Goal: Task Accomplishment & Management: Manage account settings

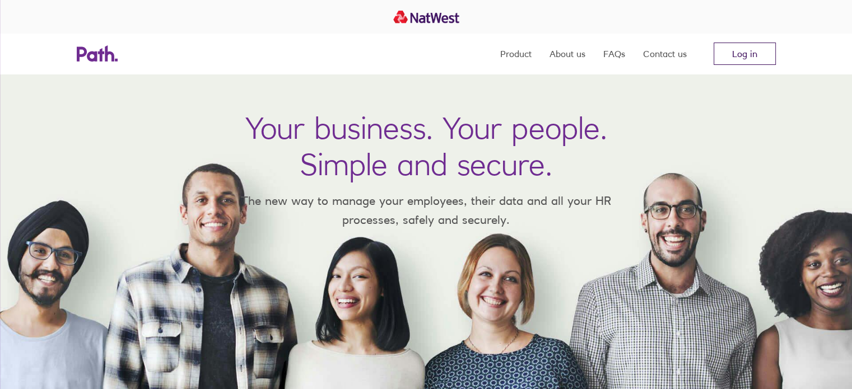
click at [730, 56] on link "Log in" at bounding box center [745, 54] width 62 height 22
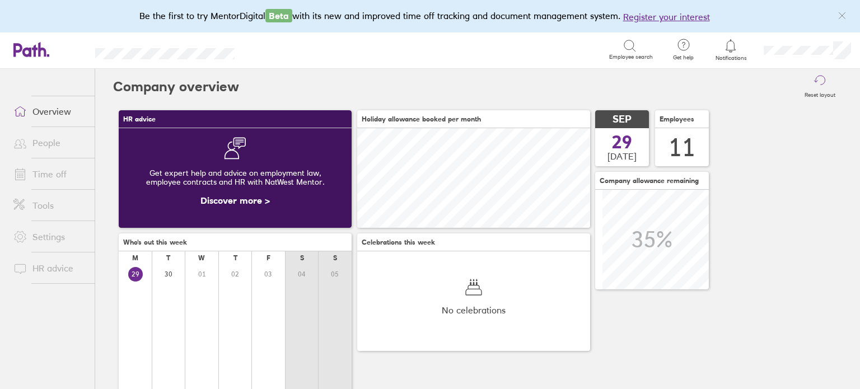
scroll to position [99, 233]
click at [51, 171] on link "Time off" at bounding box center [49, 174] width 90 height 22
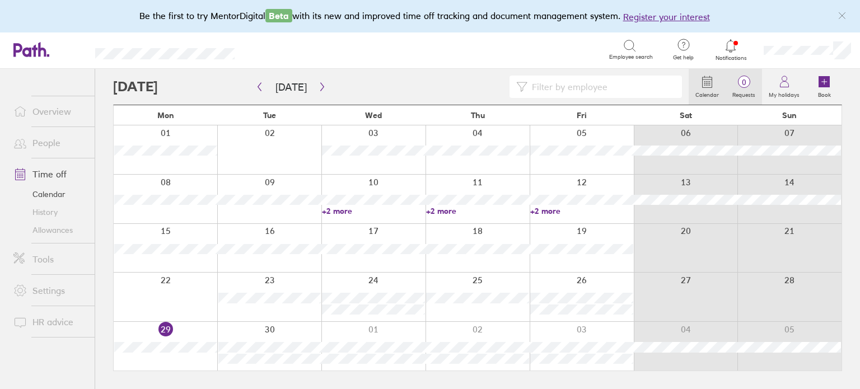
click at [754, 91] on label "Requests" at bounding box center [744, 94] width 36 height 10
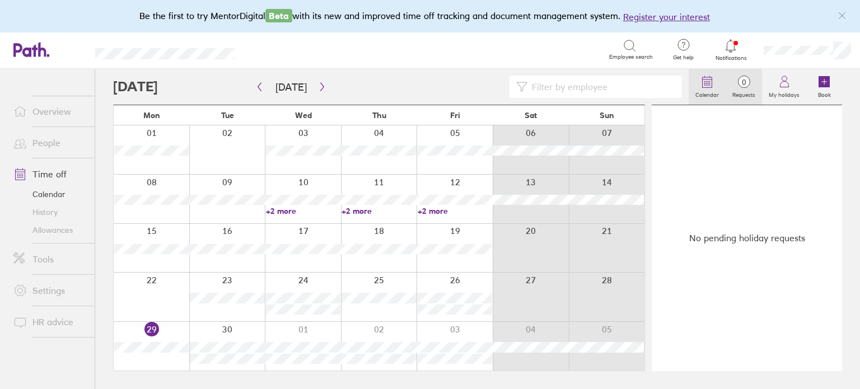
click at [704, 82] on icon at bounding box center [707, 81] width 13 height 13
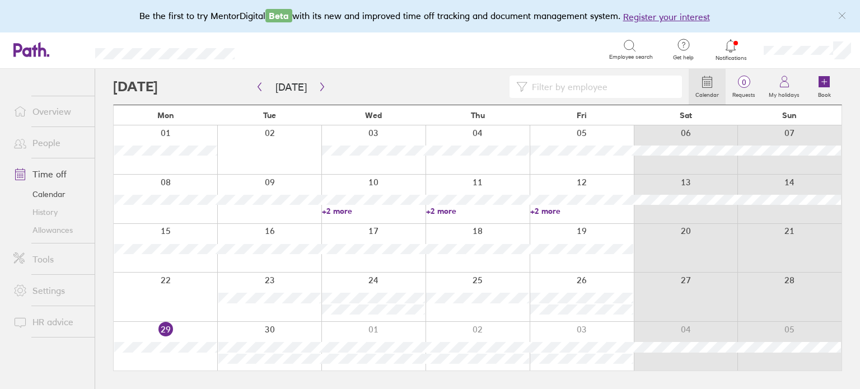
click at [190, 333] on div at bounding box center [166, 346] width 104 height 49
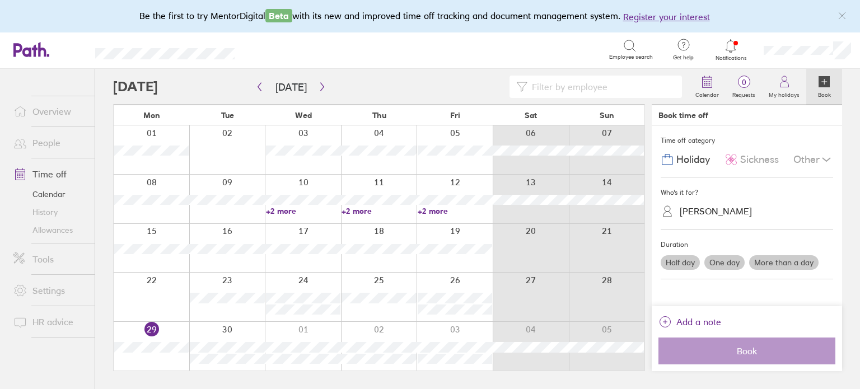
click at [724, 208] on div "[PERSON_NAME]" at bounding box center [716, 211] width 72 height 11
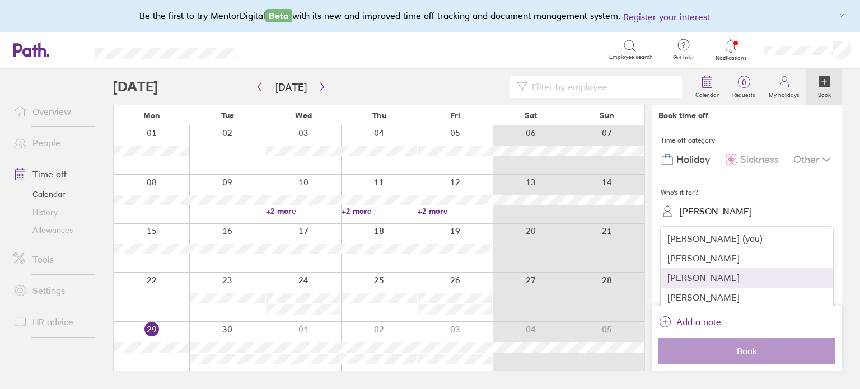
scroll to position [63, 0]
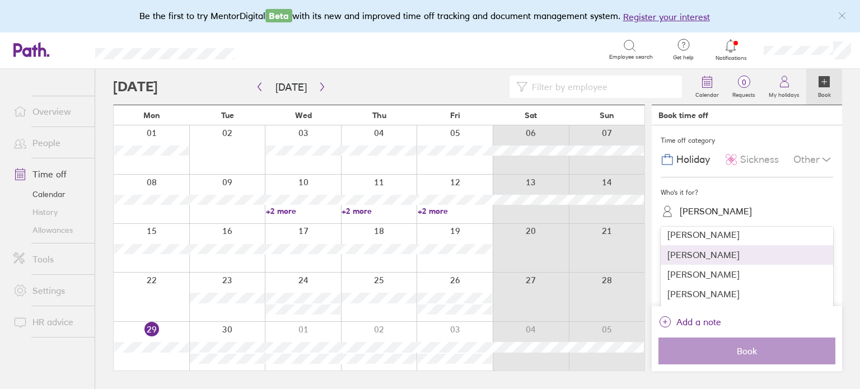
click at [709, 259] on div "[PERSON_NAME]" at bounding box center [747, 255] width 173 height 20
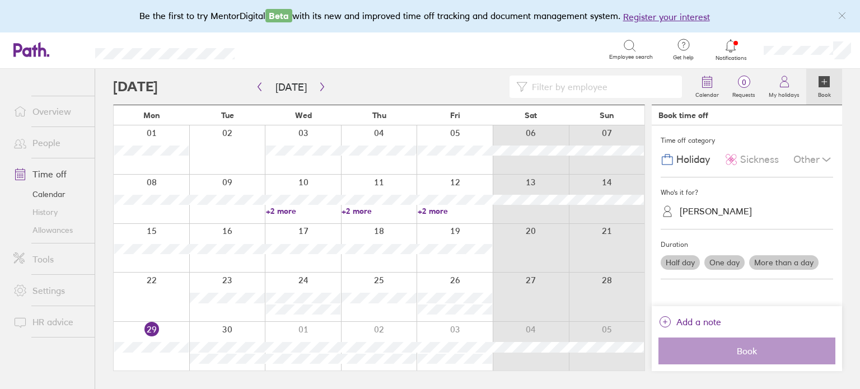
click at [677, 259] on label "Half day" at bounding box center [680, 262] width 39 height 15
click at [0, 0] on input "Half day" at bounding box center [0, 0] width 0 height 0
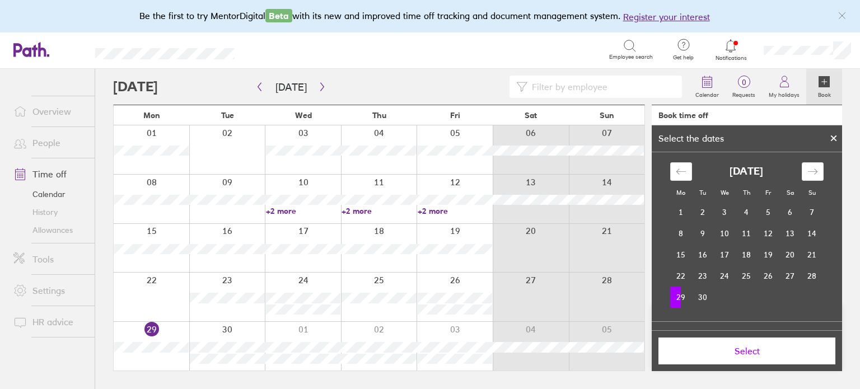
click at [677, 295] on td "29" at bounding box center [682, 297] width 22 height 21
click at [683, 297] on td "29" at bounding box center [682, 297] width 22 height 21
click at [723, 352] on span "Select" at bounding box center [747, 351] width 161 height 10
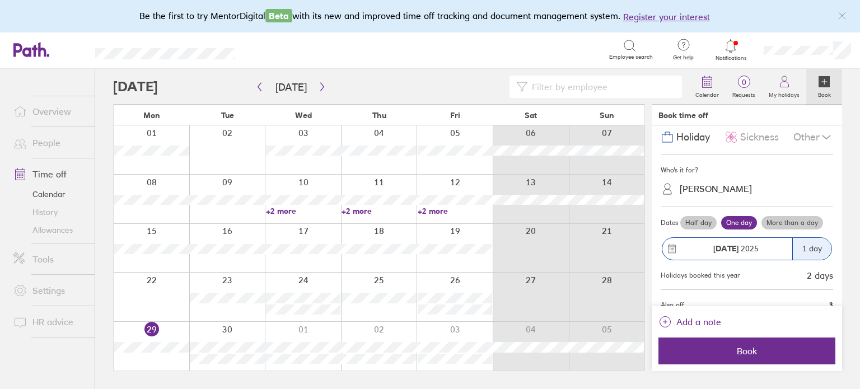
scroll to position [22, 0]
click at [705, 224] on label "Half day" at bounding box center [699, 223] width 36 height 13
click at [0, 0] on input "Half day" at bounding box center [0, 0] width 0 height 0
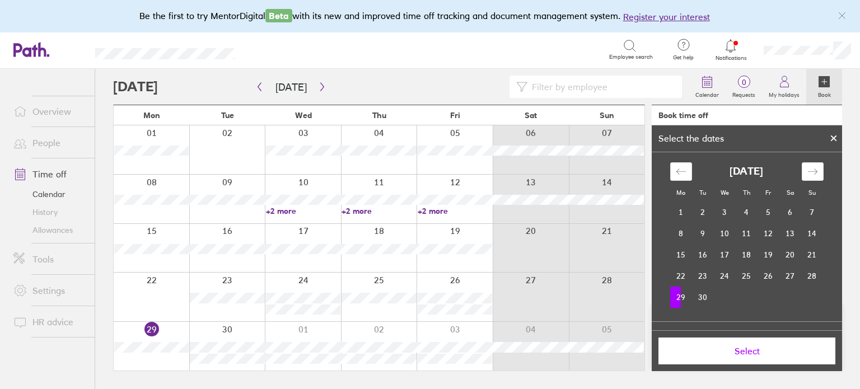
click at [671, 299] on td "29" at bounding box center [682, 297] width 22 height 21
click at [672, 299] on td "29" at bounding box center [682, 297] width 22 height 21
click at [703, 343] on button "Select" at bounding box center [747, 351] width 177 height 27
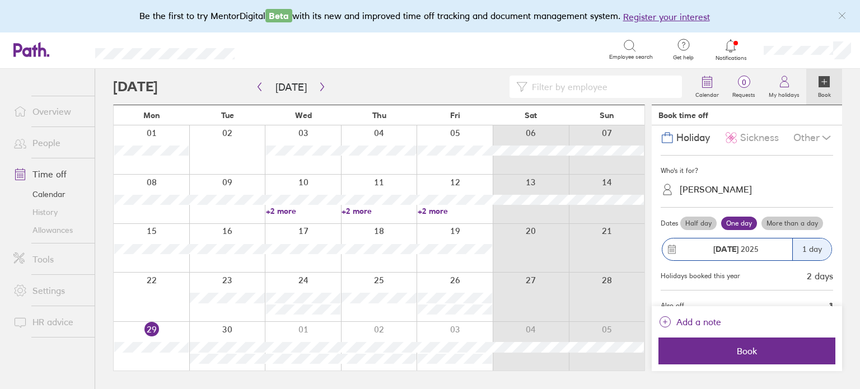
click at [697, 224] on label "Half day" at bounding box center [699, 223] width 36 height 13
click at [0, 0] on input "Half day" at bounding box center [0, 0] width 0 height 0
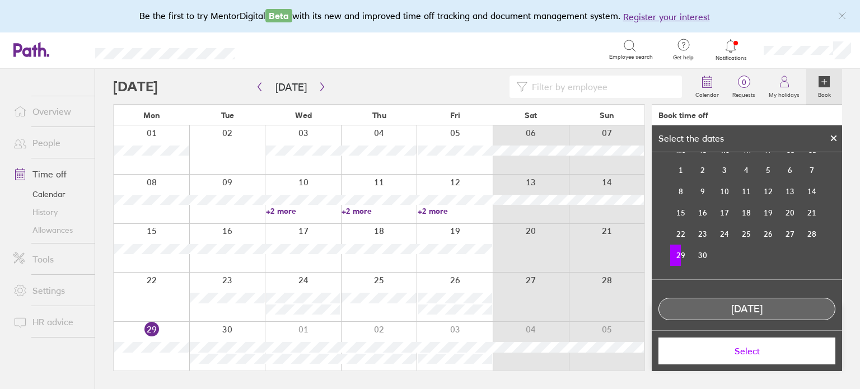
scroll to position [81, 0]
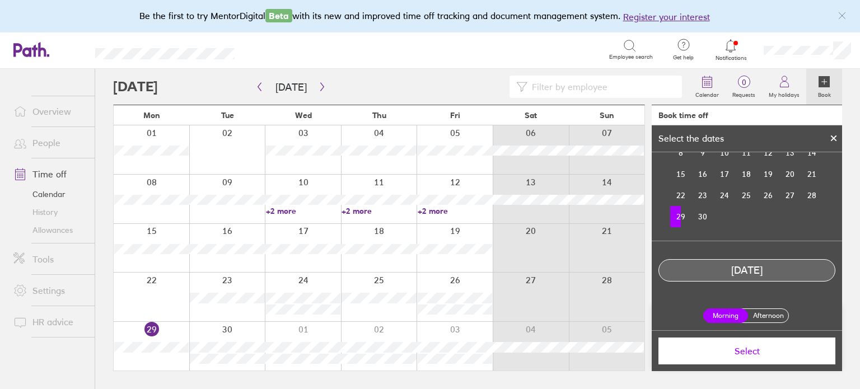
click at [770, 311] on label "Afternoon" at bounding box center [768, 315] width 45 height 13
click at [0, 0] on input "Afternoon" at bounding box center [0, 0] width 0 height 0
click at [737, 352] on span "Select" at bounding box center [747, 351] width 161 height 10
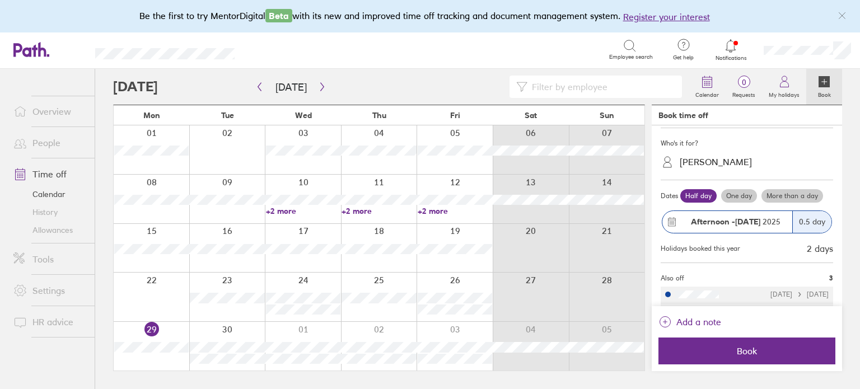
scroll to position [85, 0]
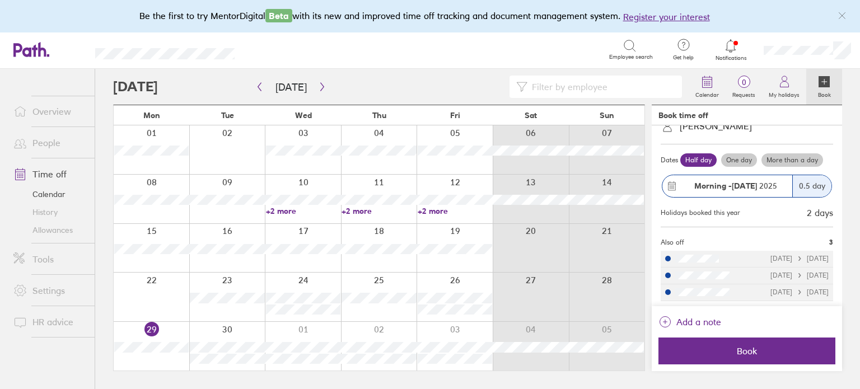
click at [748, 188] on strong "[DATE]" at bounding box center [744, 186] width 25 height 10
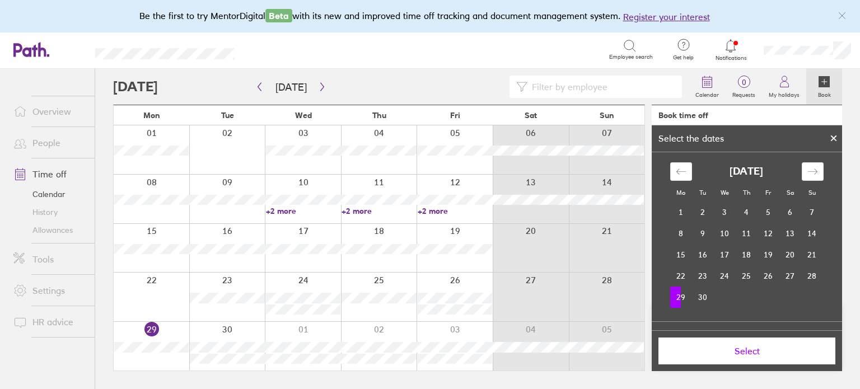
scroll to position [81, 0]
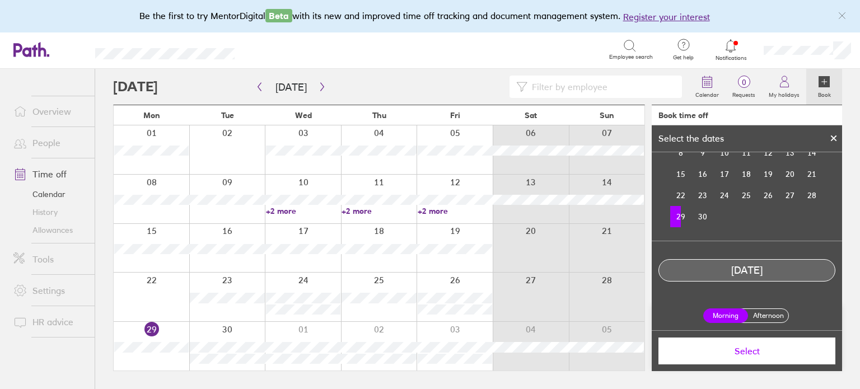
click at [757, 324] on div "Morning Afternoon" at bounding box center [747, 316] width 97 height 32
click at [766, 314] on label "Afternoon" at bounding box center [768, 315] width 45 height 13
click at [0, 0] on input "Afternoon" at bounding box center [0, 0] width 0 height 0
click at [750, 347] on span "Select" at bounding box center [747, 351] width 161 height 10
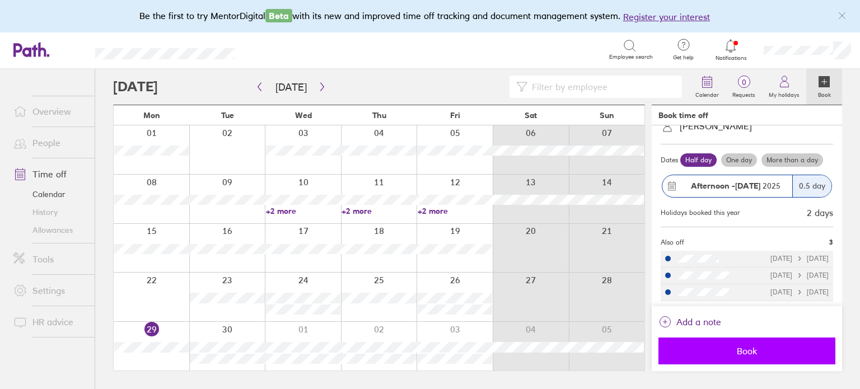
click at [715, 360] on button "Book" at bounding box center [747, 351] width 177 height 27
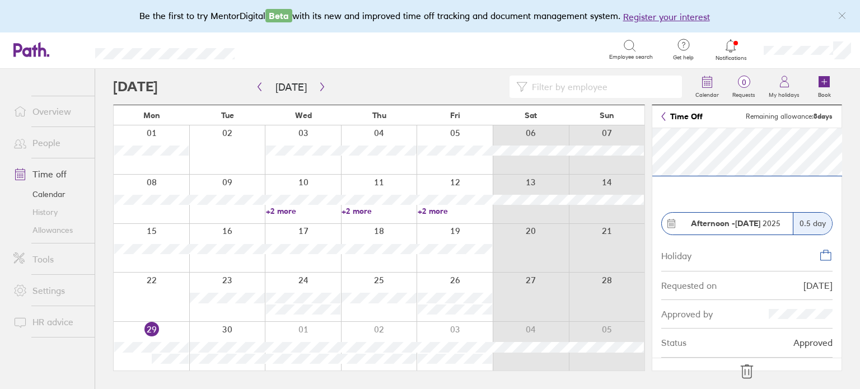
click at [744, 367] on icon at bounding box center [747, 372] width 18 height 18
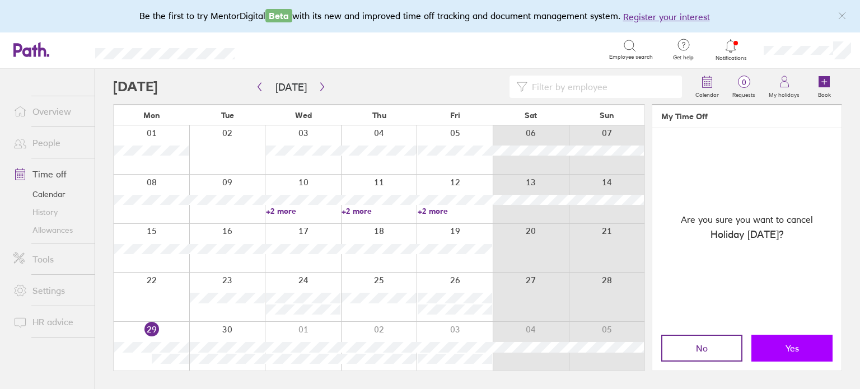
click at [789, 351] on span "Yes" at bounding box center [792, 348] width 13 height 10
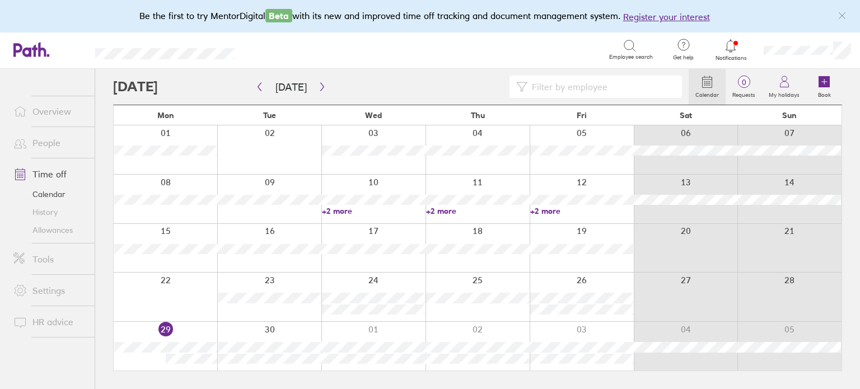
click at [155, 362] on div at bounding box center [166, 346] width 104 height 49
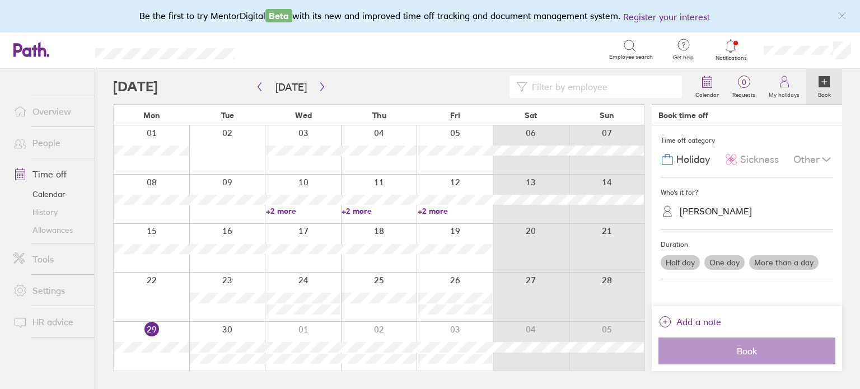
click at [748, 165] on div "Sickness" at bounding box center [752, 159] width 54 height 21
click at [750, 215] on div "[PERSON_NAME]" at bounding box center [753, 211] width 159 height 17
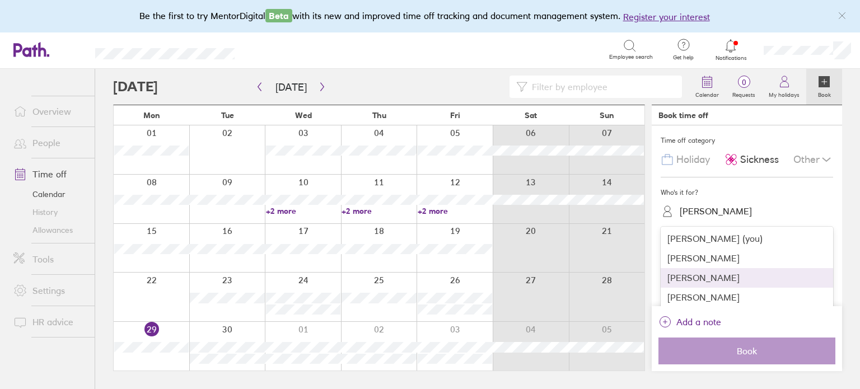
scroll to position [63, 0]
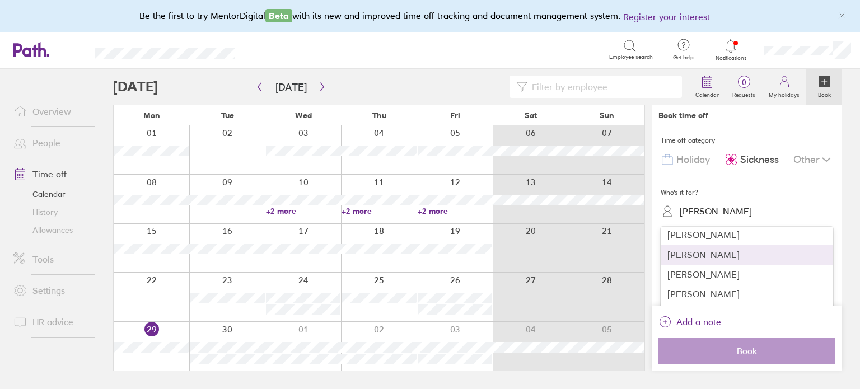
click at [731, 255] on div "[PERSON_NAME]" at bounding box center [747, 255] width 173 height 20
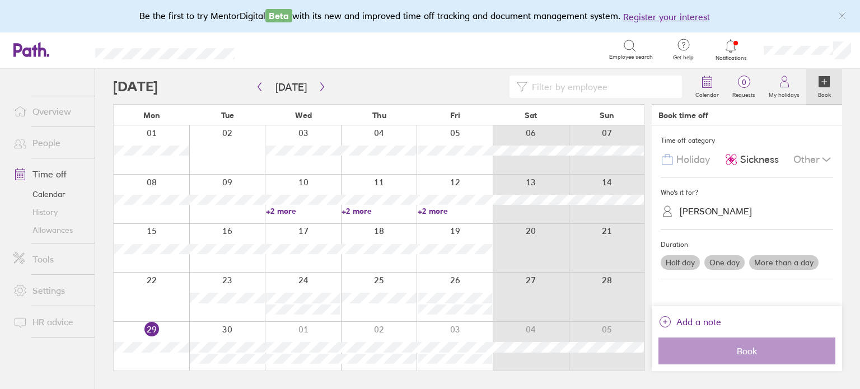
click at [675, 261] on label "Half day" at bounding box center [680, 262] width 39 height 15
click at [0, 0] on input "Half day" at bounding box center [0, 0] width 0 height 0
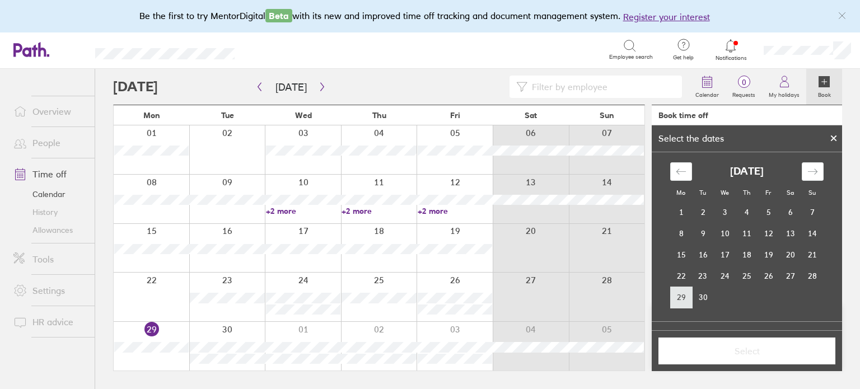
click at [684, 295] on td "29" at bounding box center [682, 297] width 22 height 21
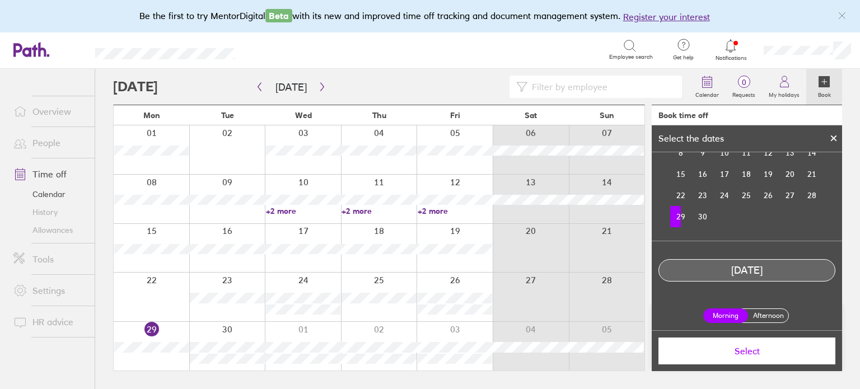
click at [777, 318] on label "Afternoon" at bounding box center [768, 315] width 45 height 13
click at [0, 0] on input "Afternoon" at bounding box center [0, 0] width 0 height 0
click at [781, 348] on span "Select" at bounding box center [747, 351] width 161 height 10
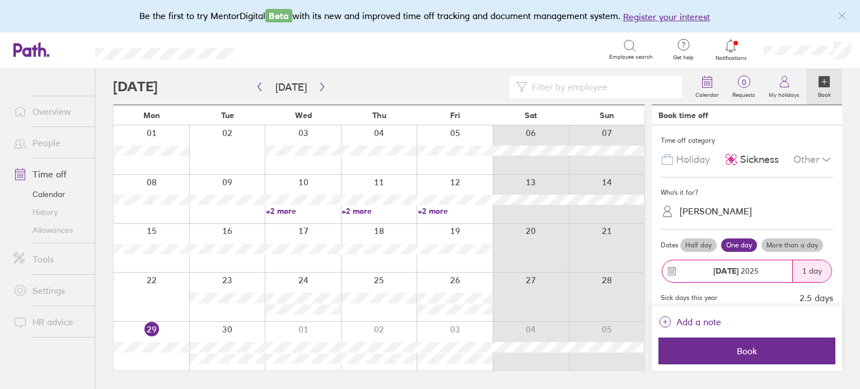
click at [705, 249] on label "Half day" at bounding box center [699, 245] width 36 height 13
click at [0, 0] on input "Half day" at bounding box center [0, 0] width 0 height 0
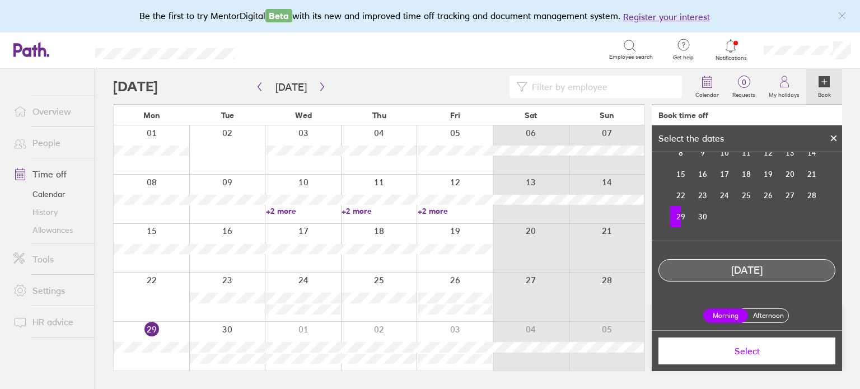
click at [773, 313] on label "Afternoon" at bounding box center [768, 315] width 45 height 13
click at [0, 0] on input "Afternoon" at bounding box center [0, 0] width 0 height 0
click at [757, 342] on button "Select" at bounding box center [747, 351] width 177 height 27
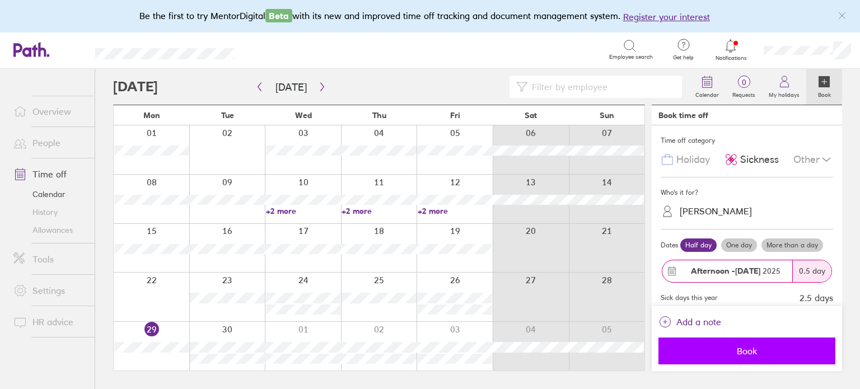
click at [764, 347] on span "Book" at bounding box center [747, 351] width 161 height 10
